Goal: Communication & Community: Answer question/provide support

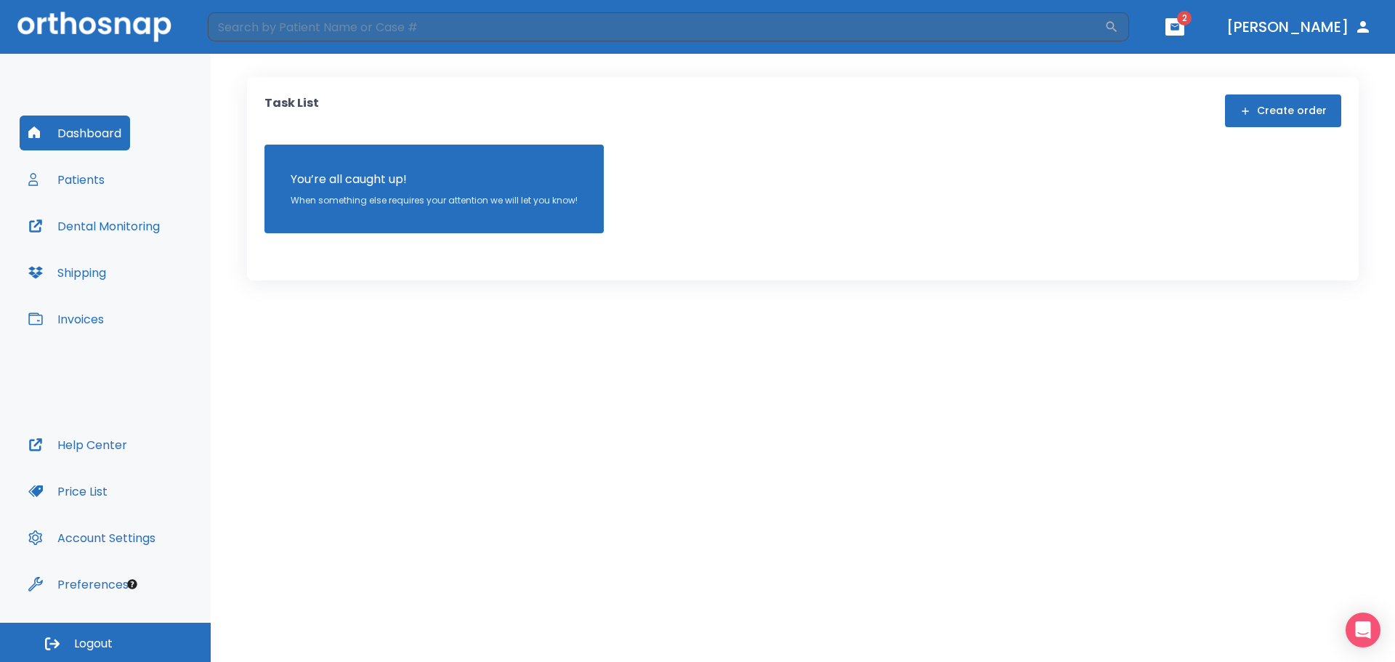
click at [76, 186] on button "Patients" at bounding box center [67, 179] width 94 height 35
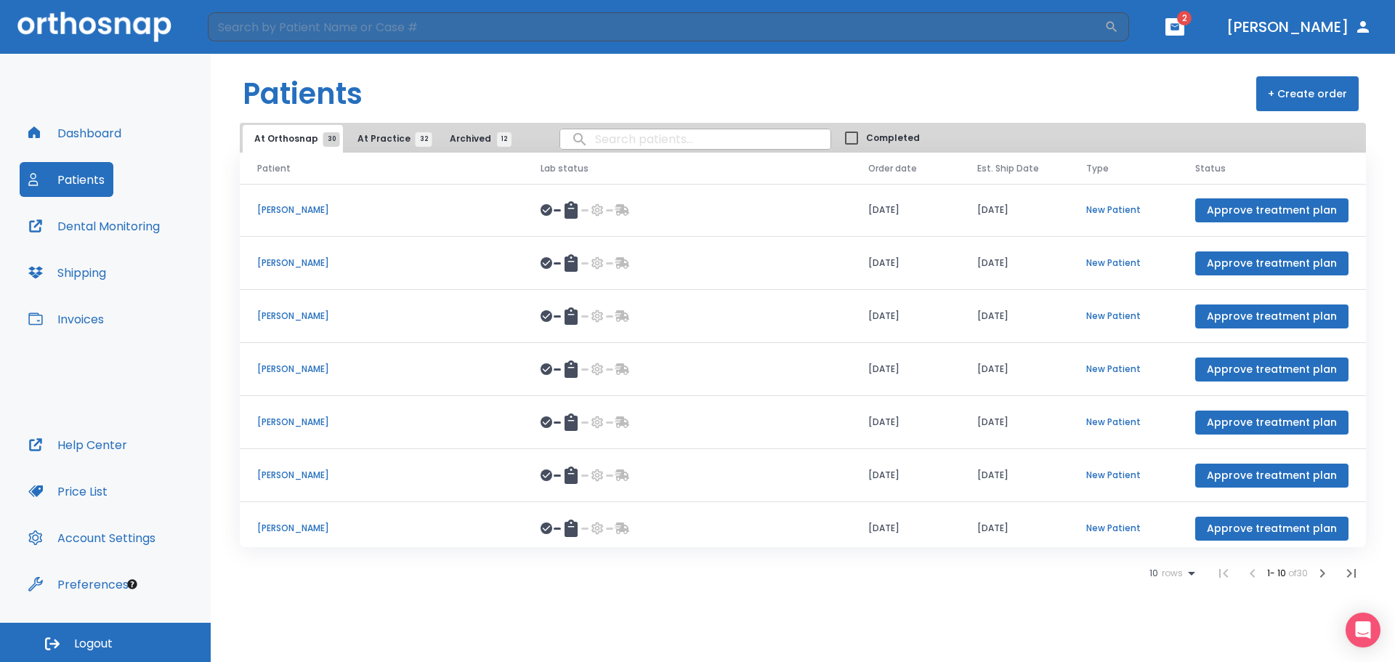
click at [613, 132] on input "search" at bounding box center [695, 139] width 270 height 28
click at [1184, 35] on button "button" at bounding box center [1175, 26] width 19 height 17
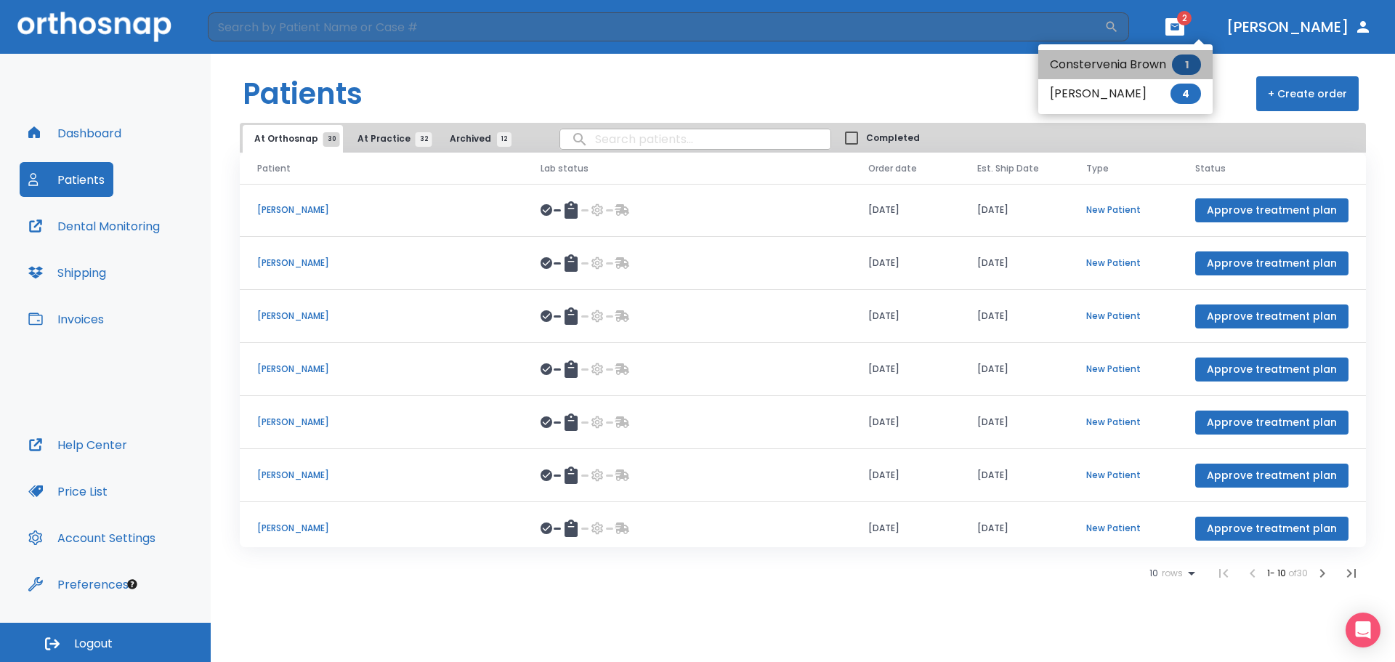
click at [1086, 65] on li "Constervenia Brown 1" at bounding box center [1125, 64] width 174 height 29
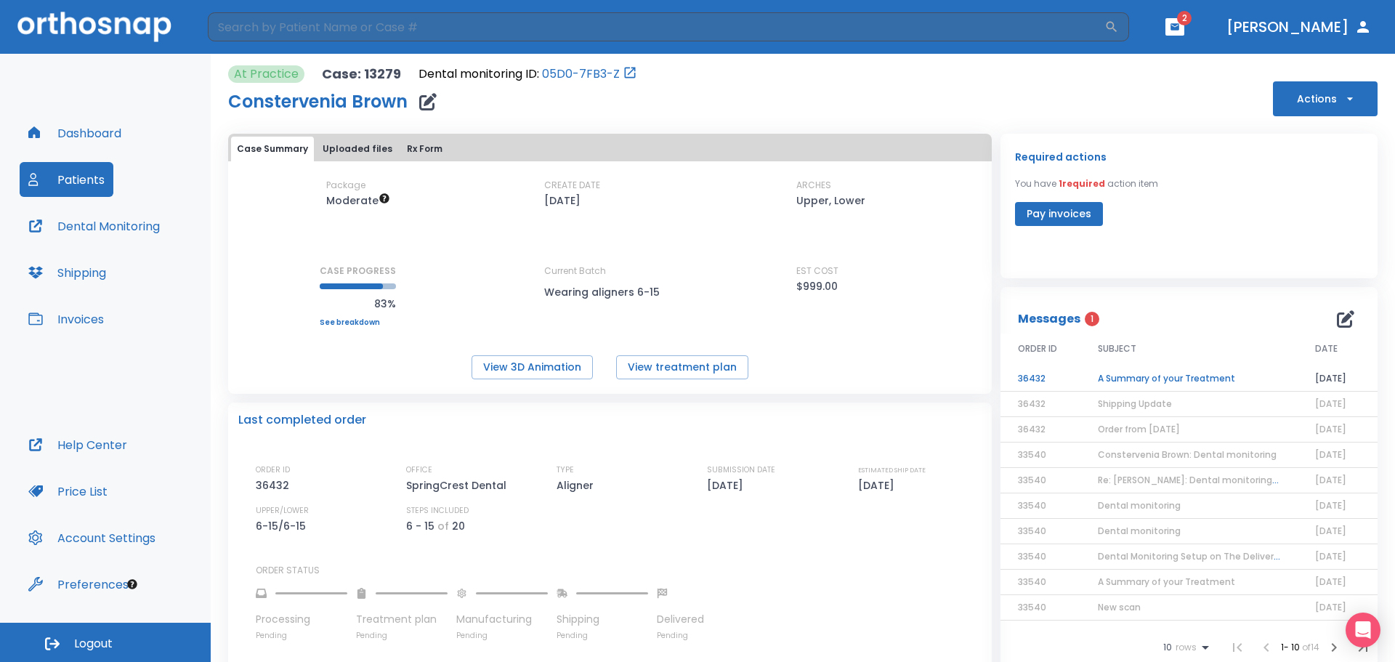
click at [1107, 378] on td "A Summary of your Treatment" at bounding box center [1189, 378] width 217 height 25
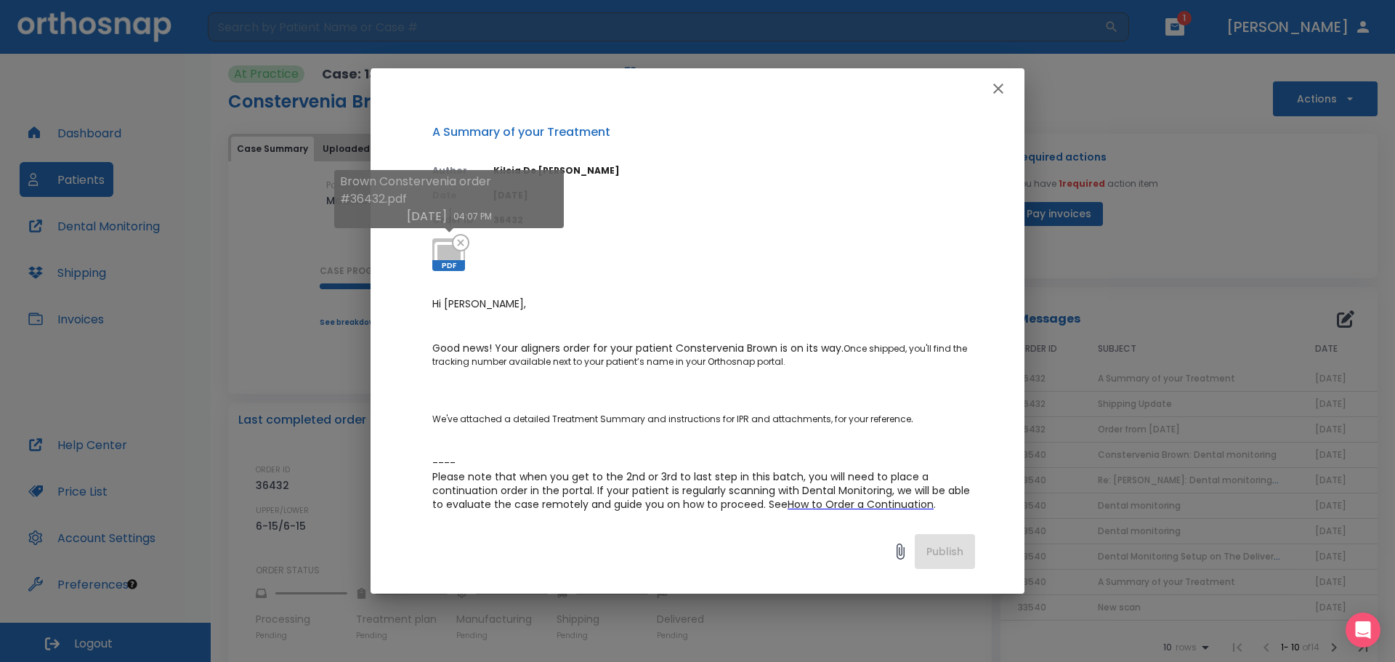
click at [408, 183] on p "Brown Constervenia order #36432.pdf" at bounding box center [449, 190] width 218 height 35
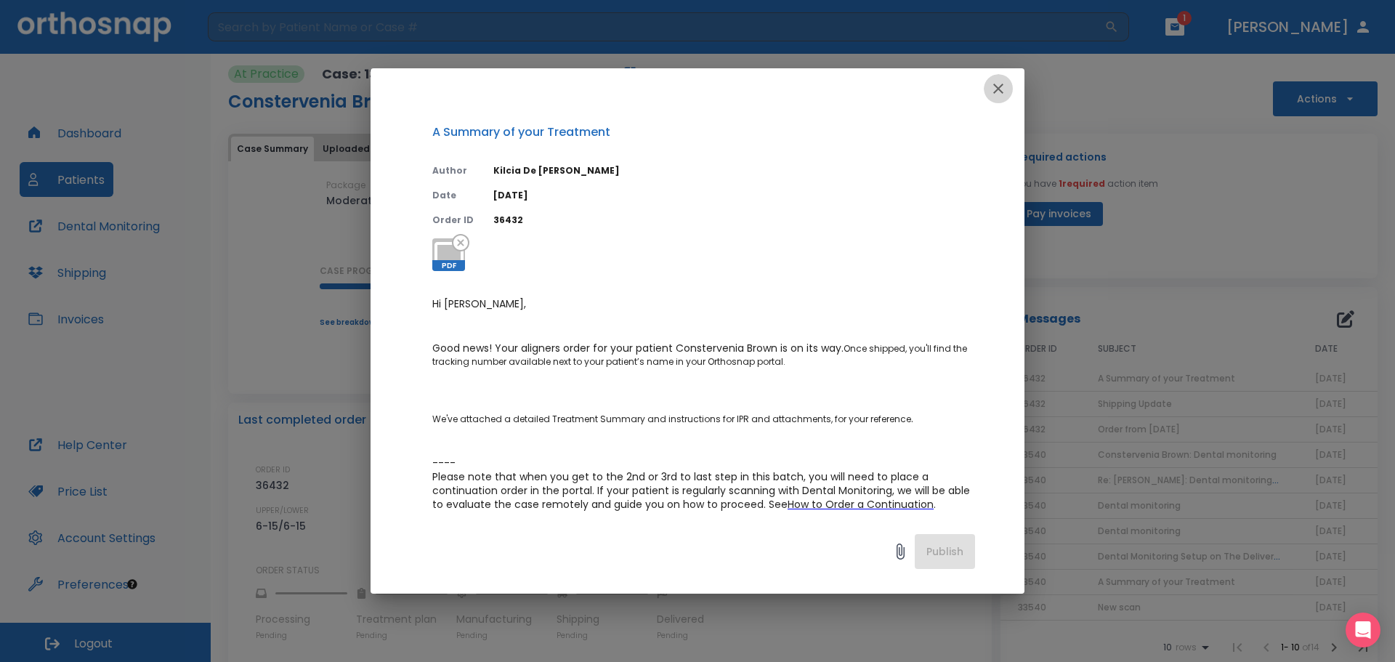
click at [996, 86] on icon "button" at bounding box center [998, 89] width 10 height 10
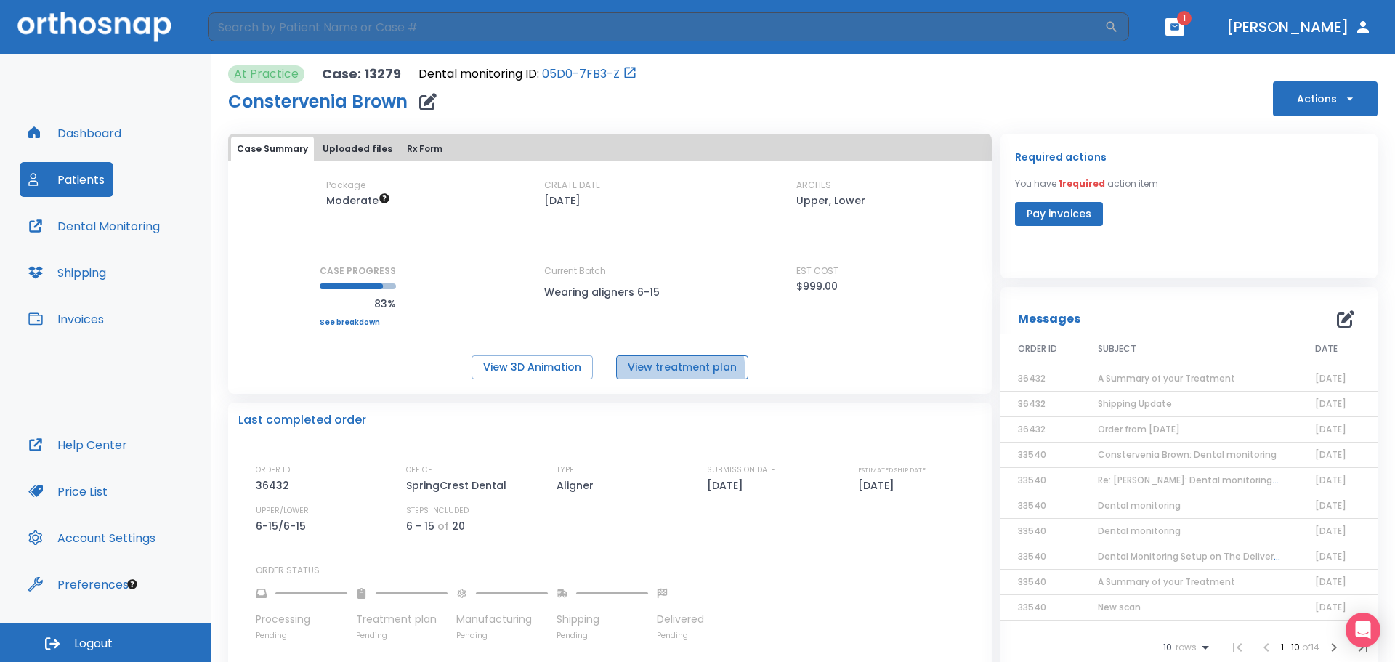
click at [650, 374] on button "View treatment plan" at bounding box center [682, 367] width 132 height 24
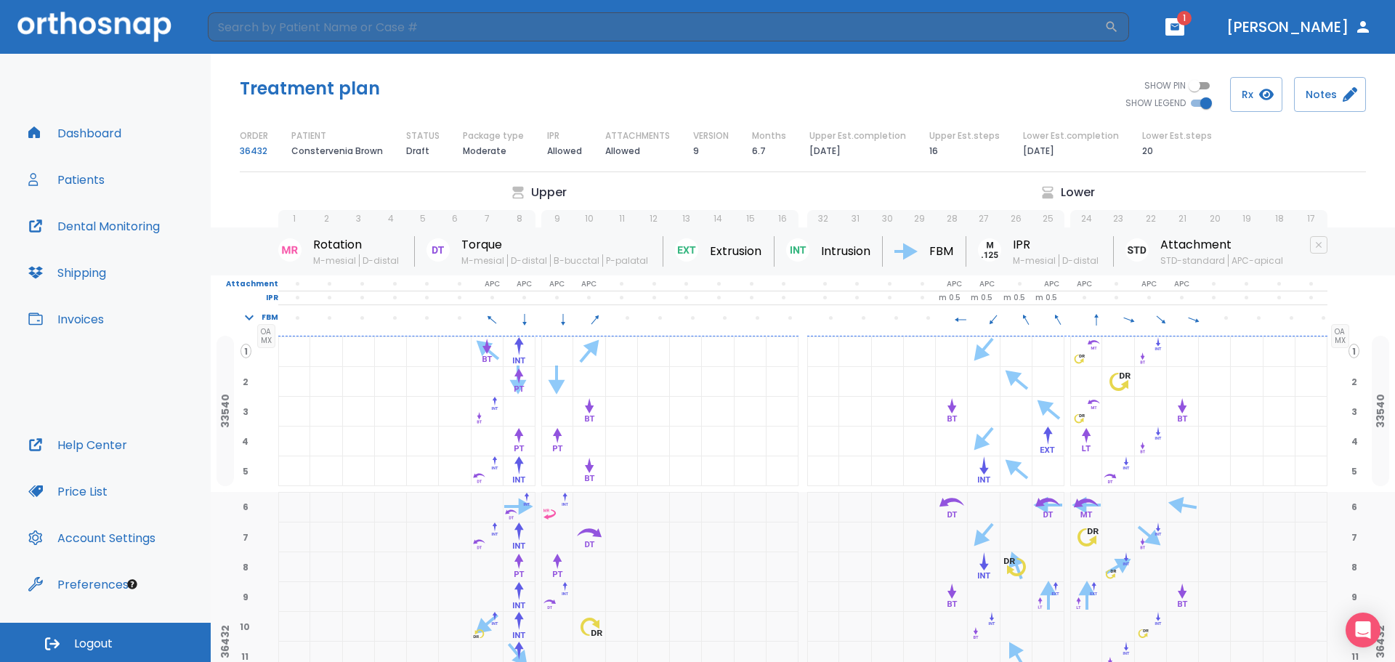
click at [86, 127] on button "Dashboard" at bounding box center [75, 133] width 110 height 35
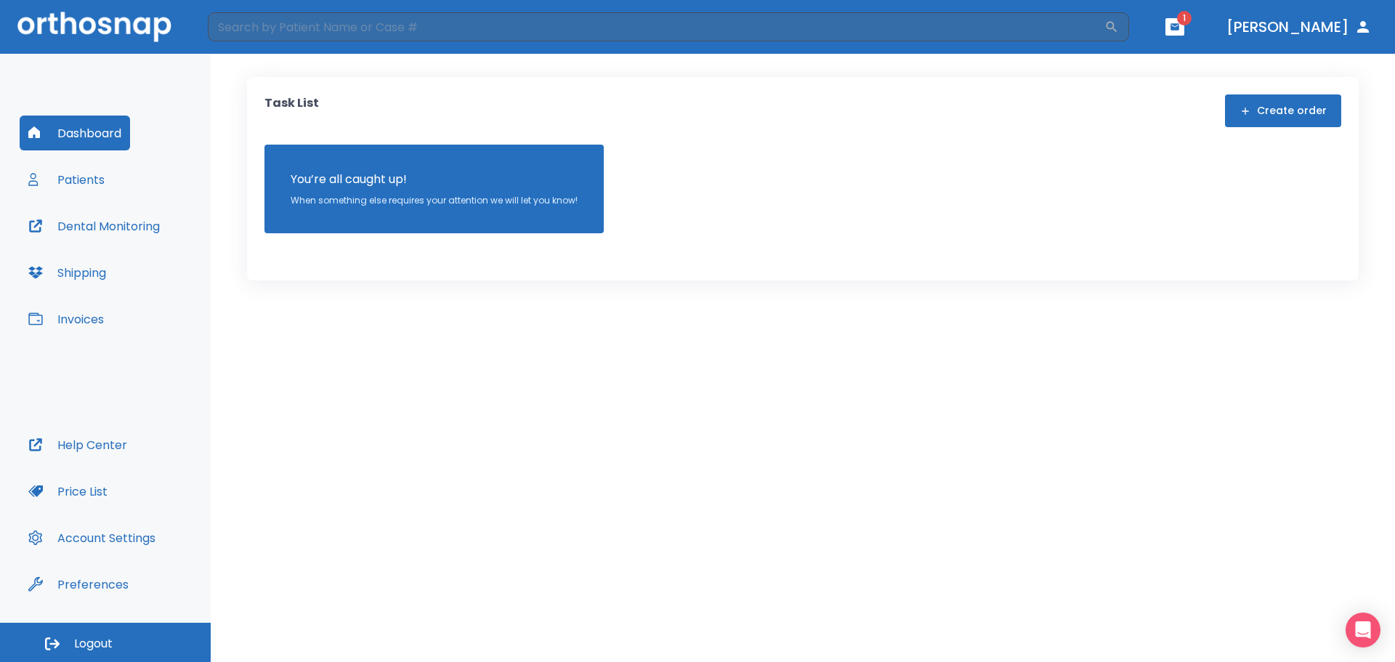
click at [1184, 33] on button "button" at bounding box center [1175, 26] width 19 height 17
click at [1126, 59] on li "[PERSON_NAME] 4" at bounding box center [1167, 64] width 156 height 29
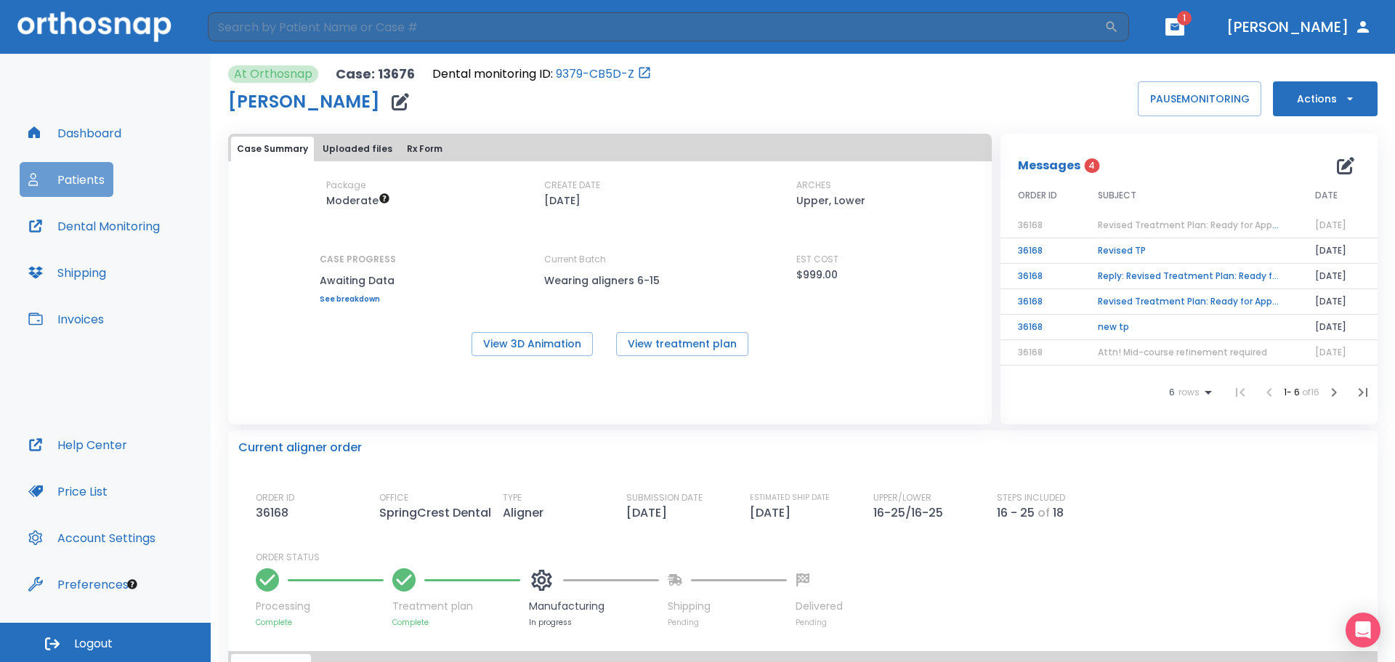
click at [88, 179] on button "Patients" at bounding box center [67, 179] width 94 height 35
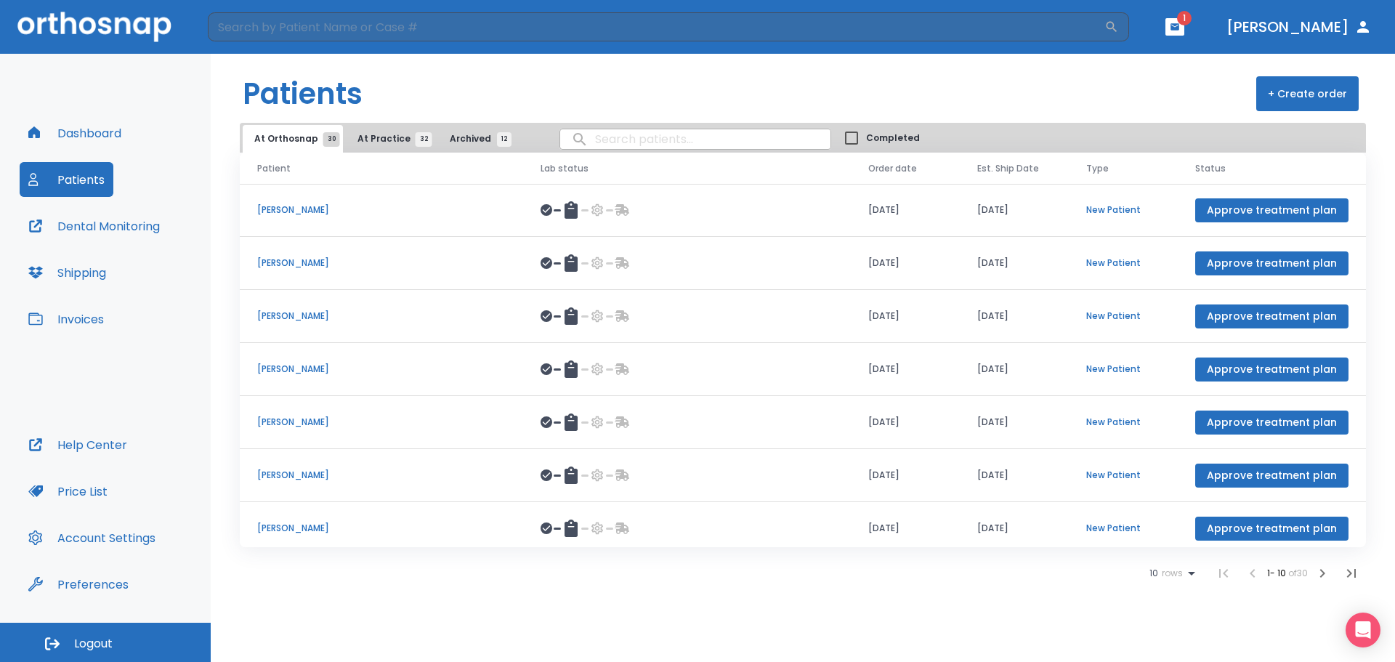
click at [614, 144] on input "search" at bounding box center [695, 139] width 270 height 28
type input "[PERSON_NAME]"
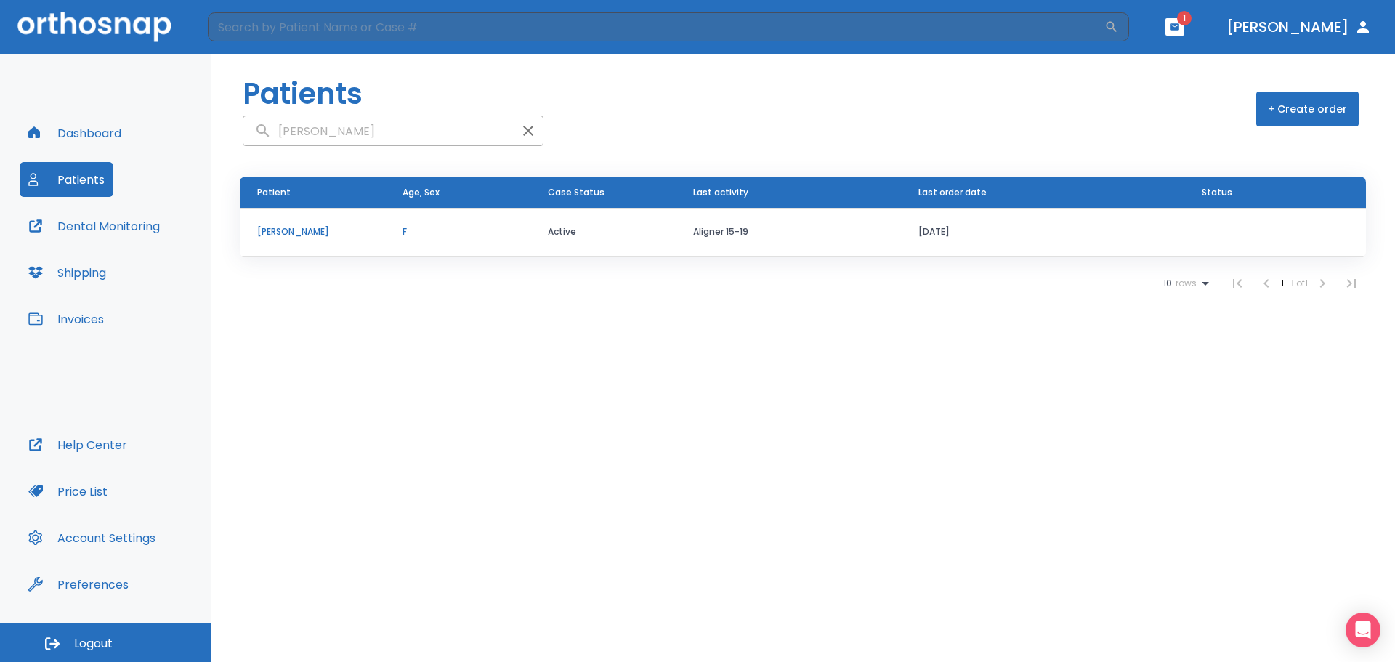
click at [299, 233] on p "[PERSON_NAME]" at bounding box center [312, 231] width 110 height 13
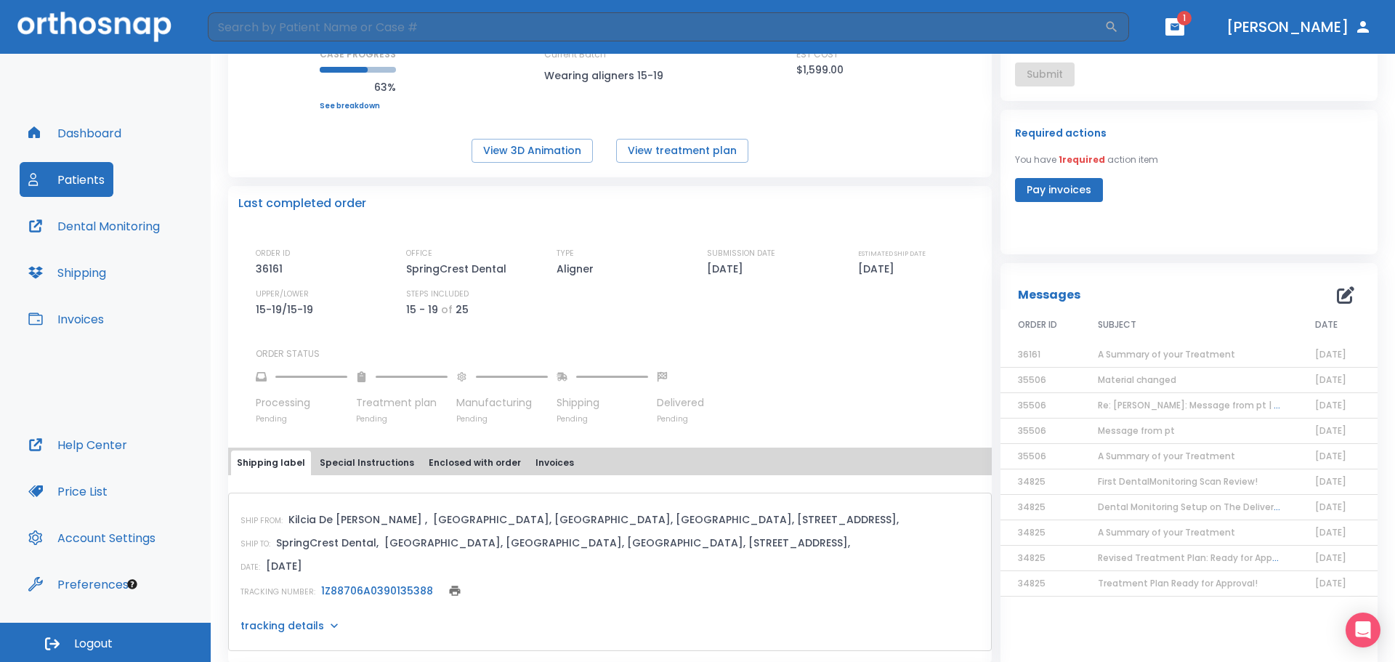
scroll to position [217, 0]
click at [1143, 381] on span "Material changed" at bounding box center [1137, 379] width 78 height 12
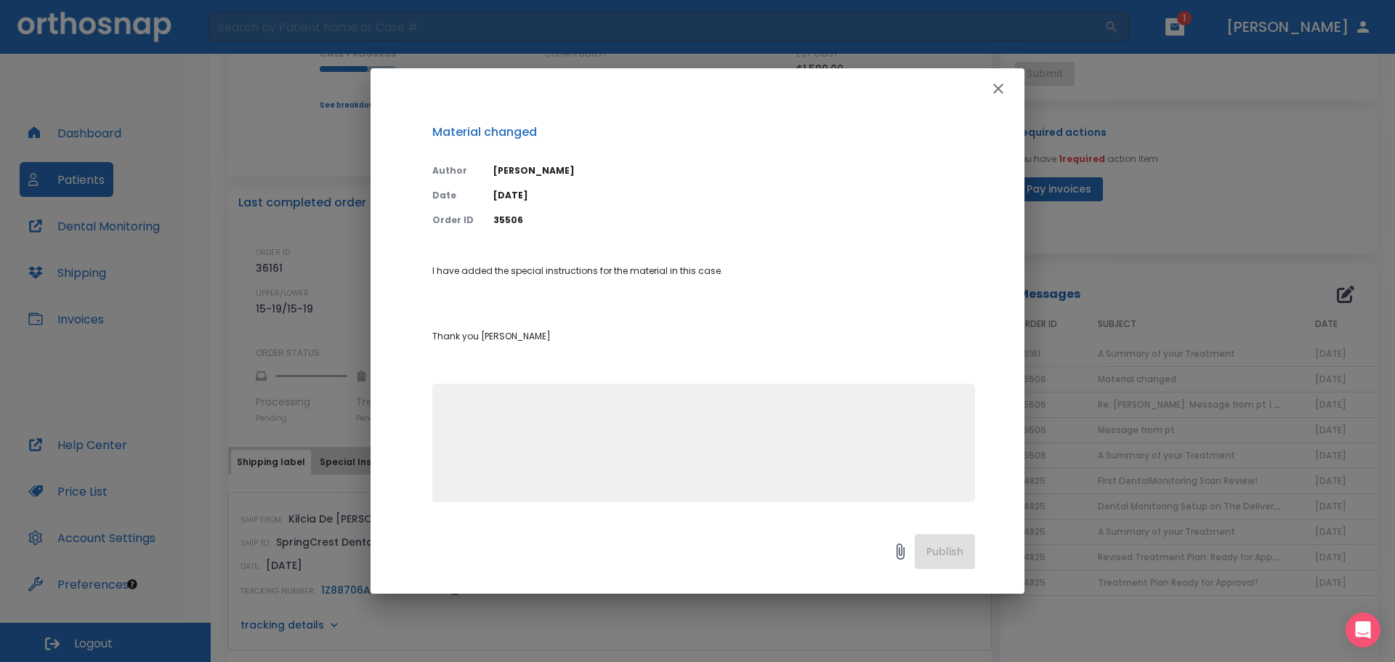
click at [1003, 87] on icon "button" at bounding box center [998, 88] width 17 height 17
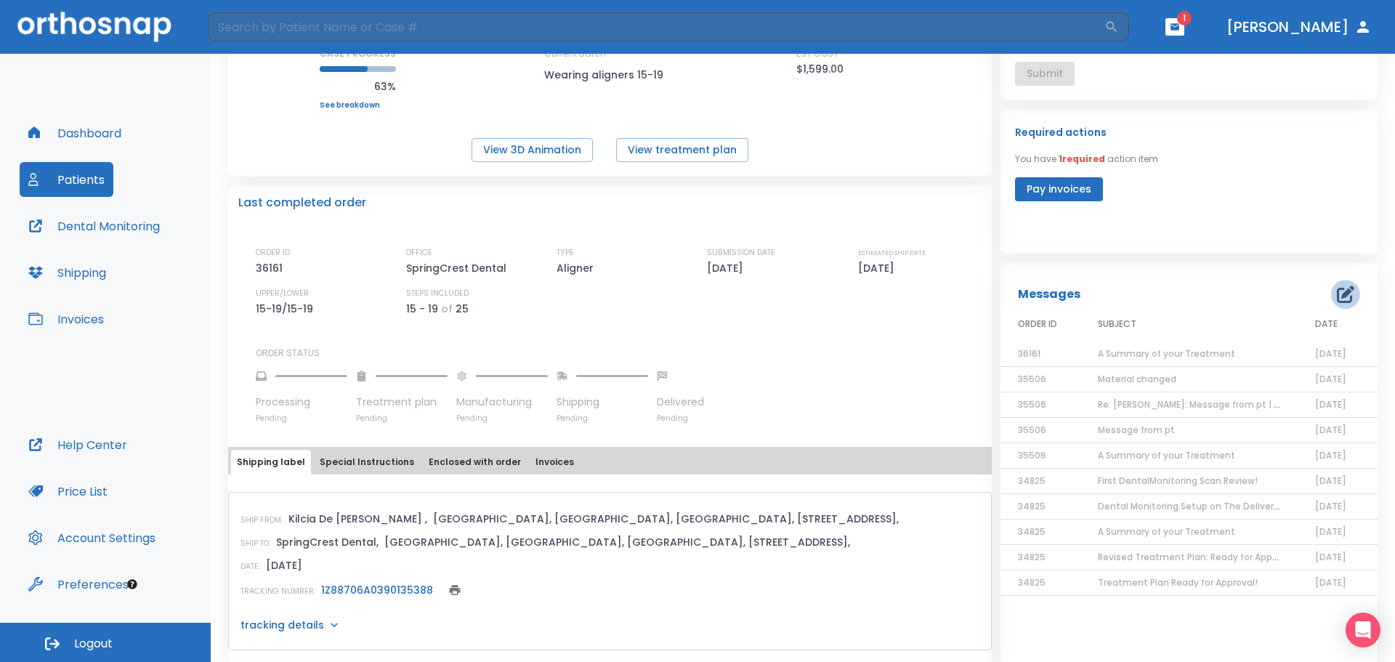
click at [1337, 295] on icon "button" at bounding box center [1345, 294] width 17 height 17
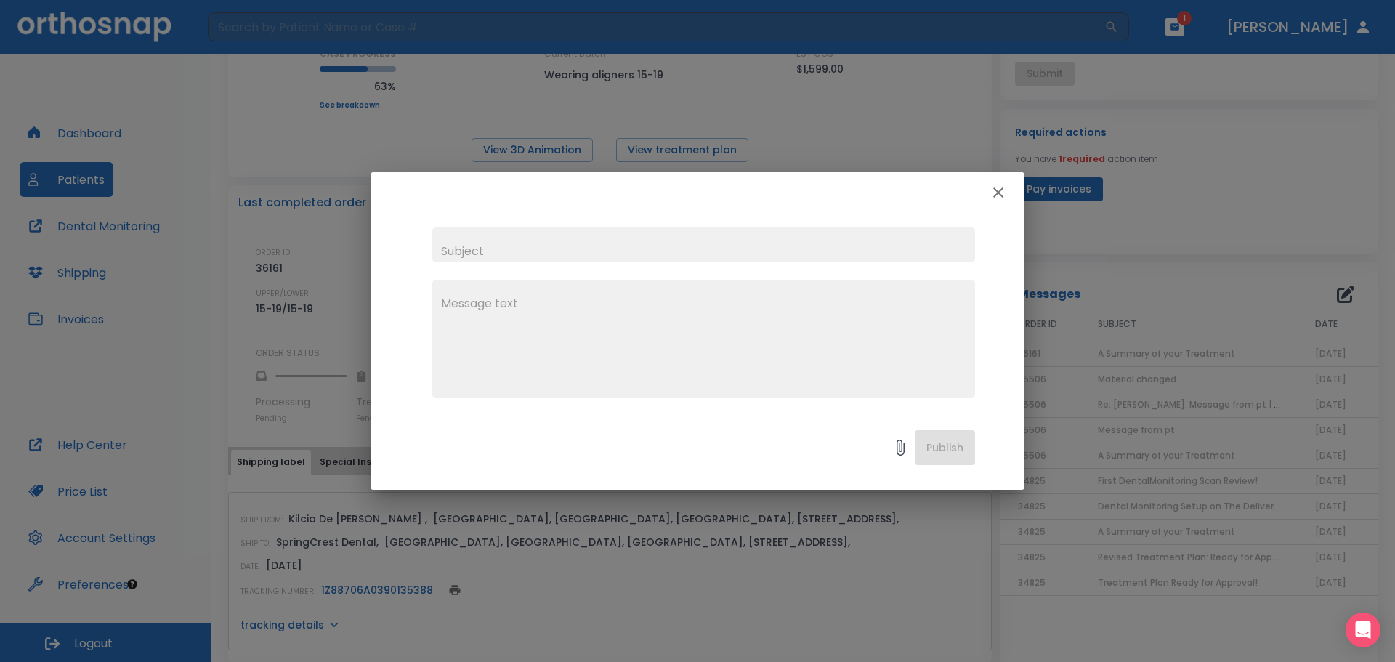
click at [526, 246] on input "text" at bounding box center [703, 244] width 543 height 35
type input "Next set of aligners"
click at [587, 324] on textarea at bounding box center [703, 345] width 525 height 100
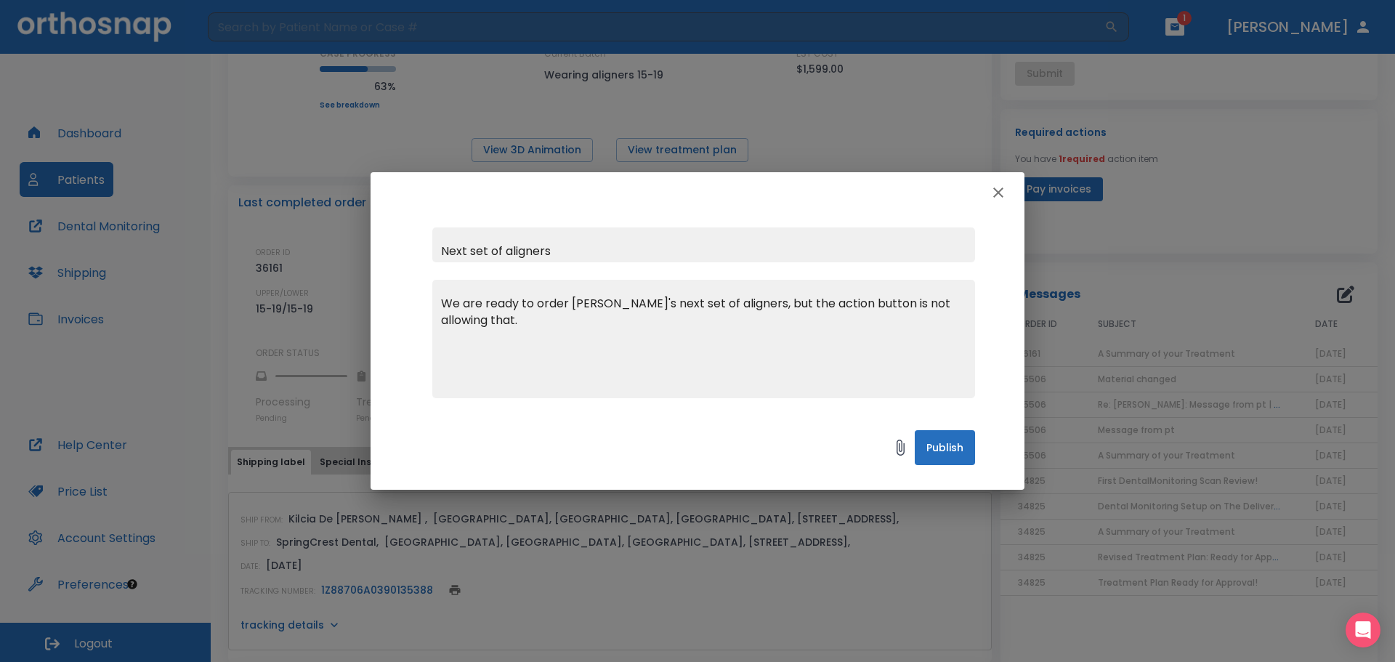
type textarea "We are ready to order [PERSON_NAME]'s next set of aligners, but the action butt…"
click at [941, 448] on button "Publish" at bounding box center [945, 447] width 60 height 35
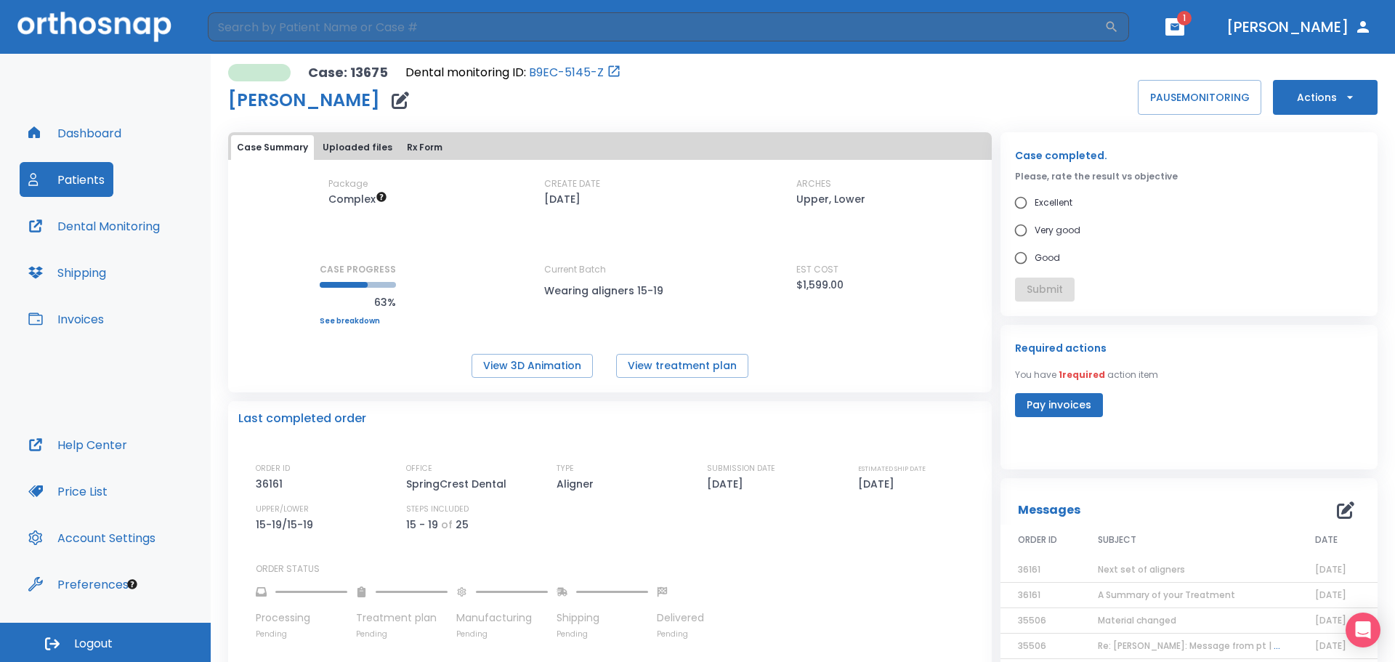
scroll to position [0, 0]
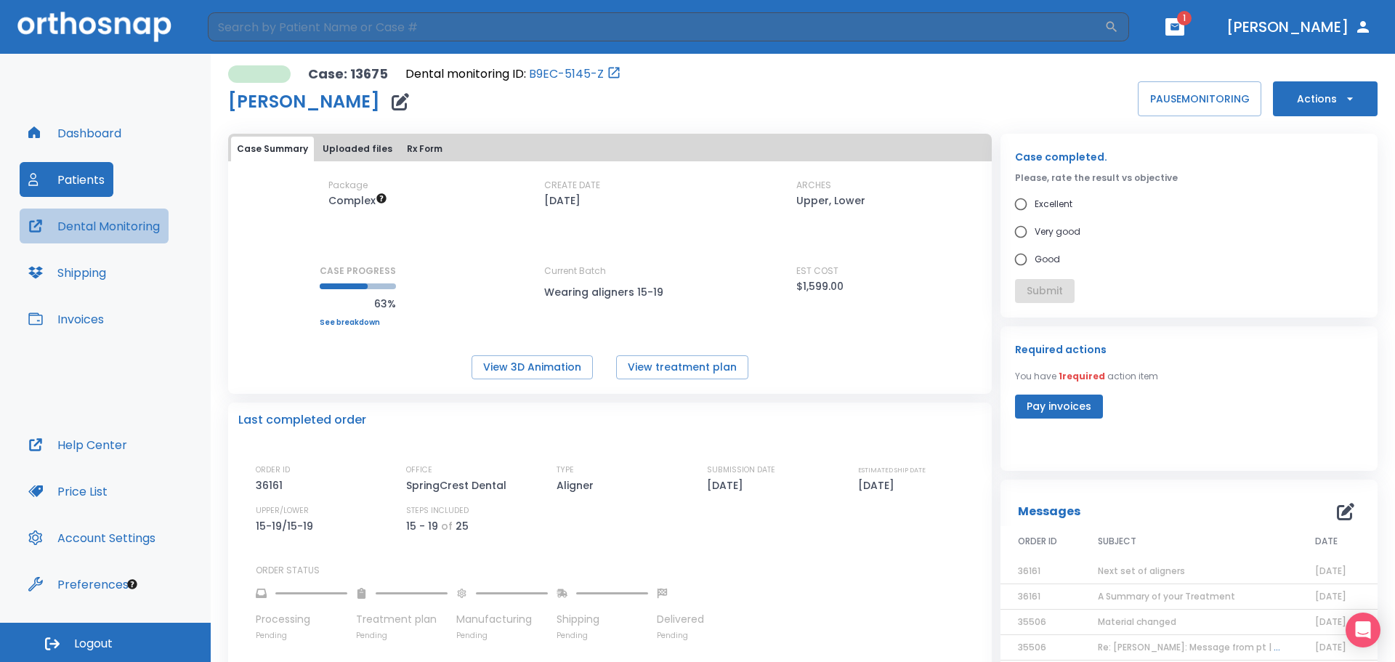
click at [86, 225] on button "Dental Monitoring" at bounding box center [94, 226] width 149 height 35
